Goal: Check status

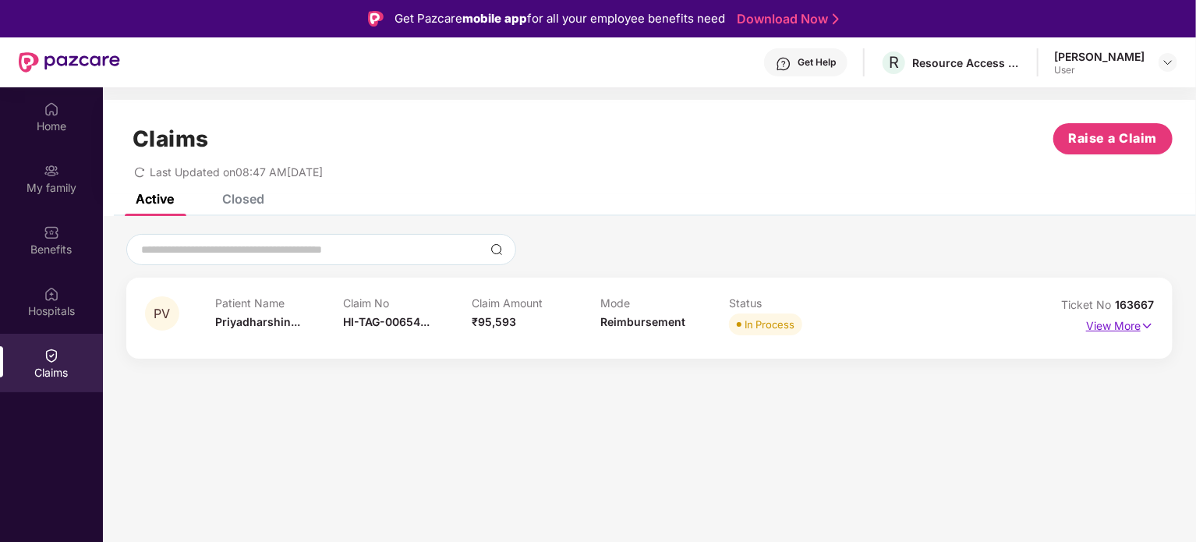
drag, startPoint x: 1128, startPoint y: 324, endPoint x: 1118, endPoint y: 327, distance: 9.6
click at [1127, 324] on p "View More" at bounding box center [1120, 323] width 68 height 21
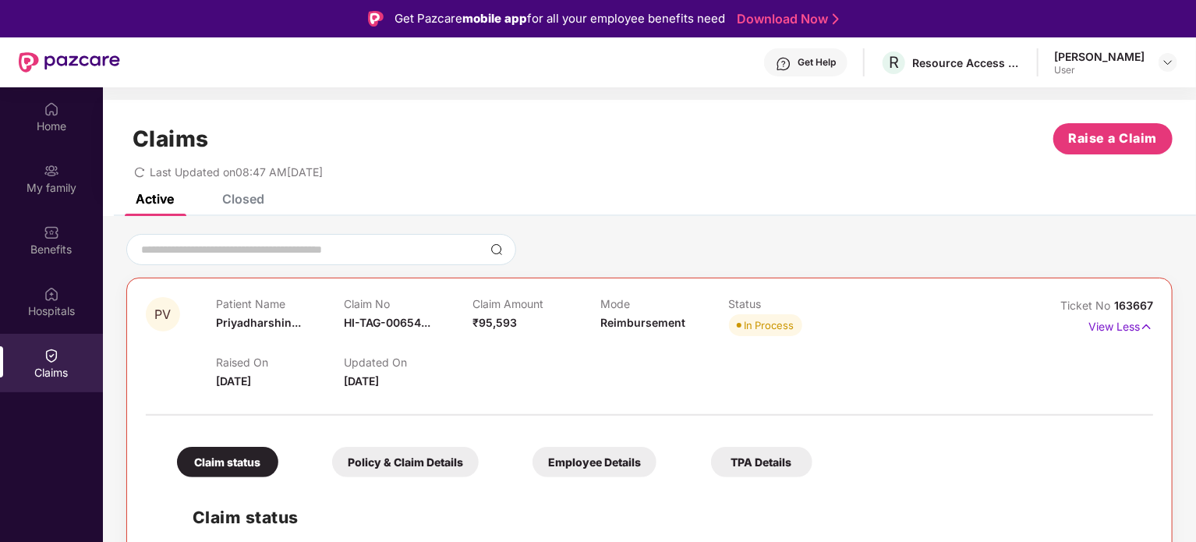
scroll to position [333, 0]
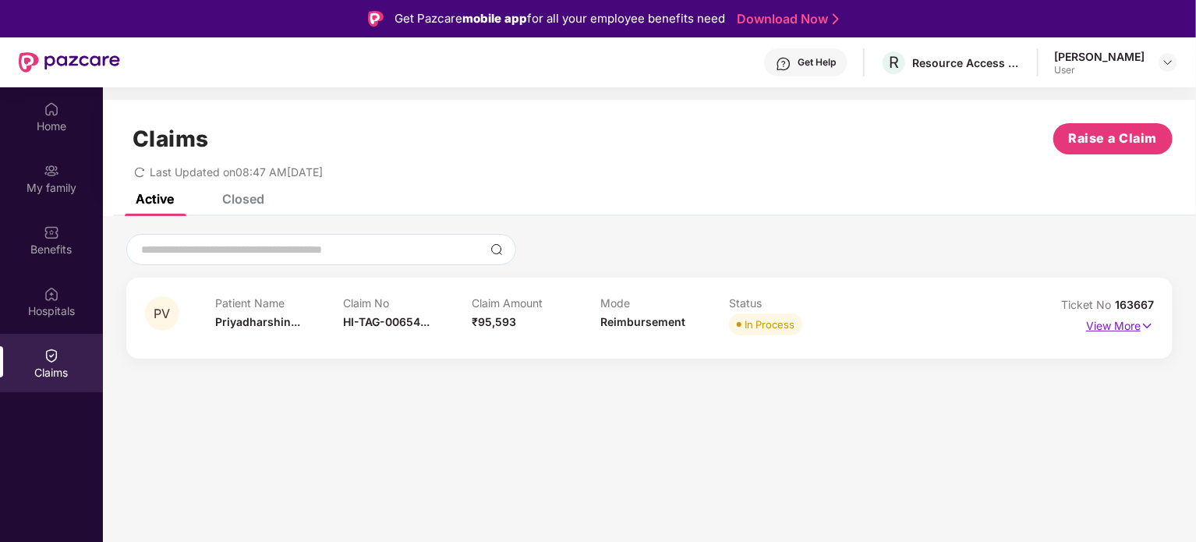
click at [1122, 324] on p "View More" at bounding box center [1120, 323] width 68 height 21
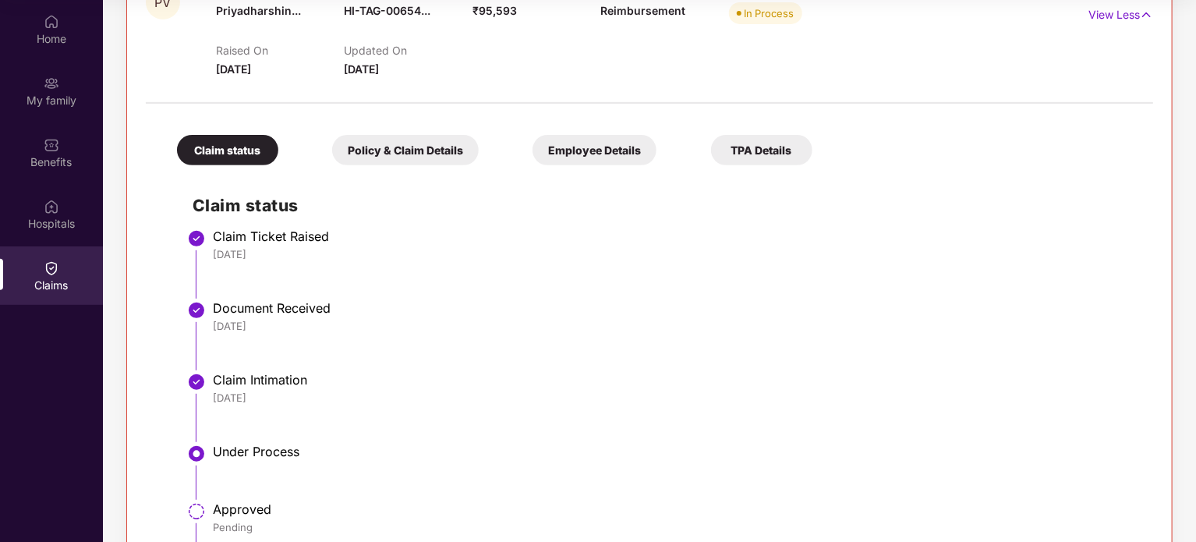
scroll to position [333, 0]
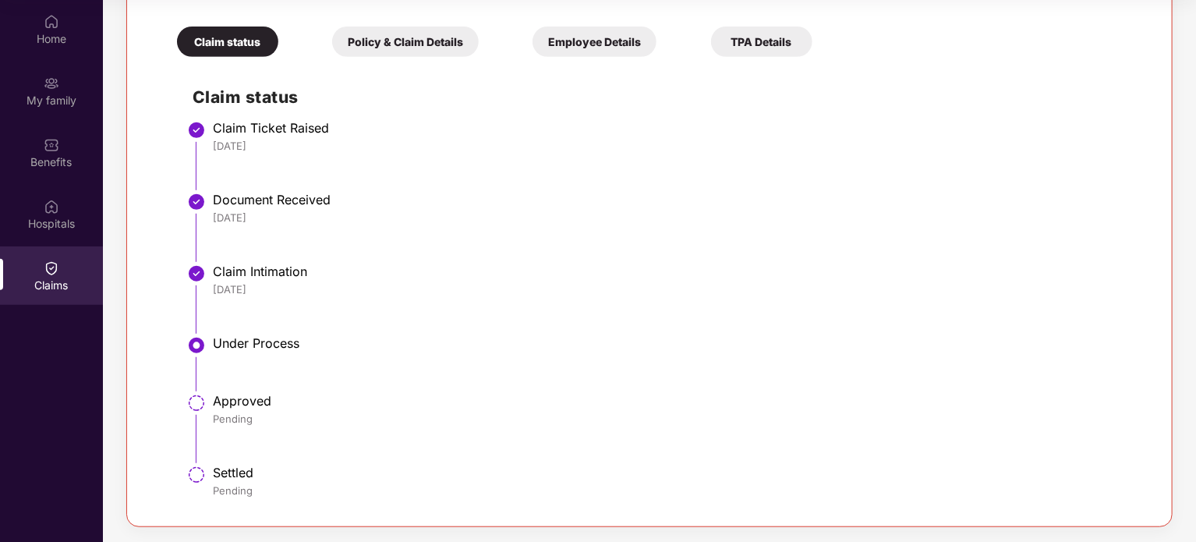
click at [565, 305] on li "Claim Intimation 08 Aug 2025" at bounding box center [665, 305] width 945 height 72
